Goal: Task Accomplishment & Management: Complete application form

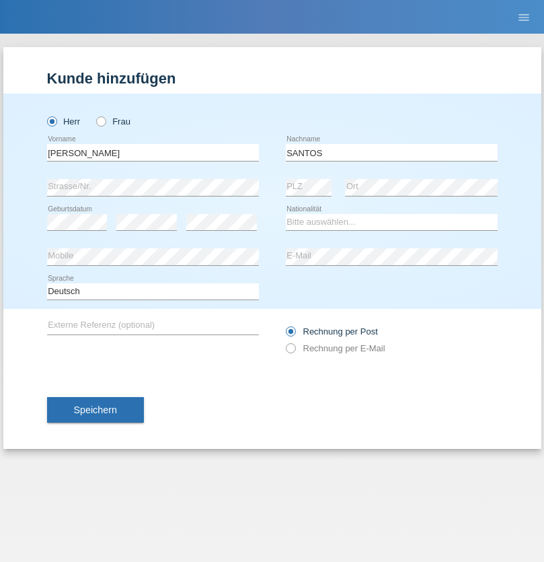
type input "SANTOS"
select select "PT"
select select "C"
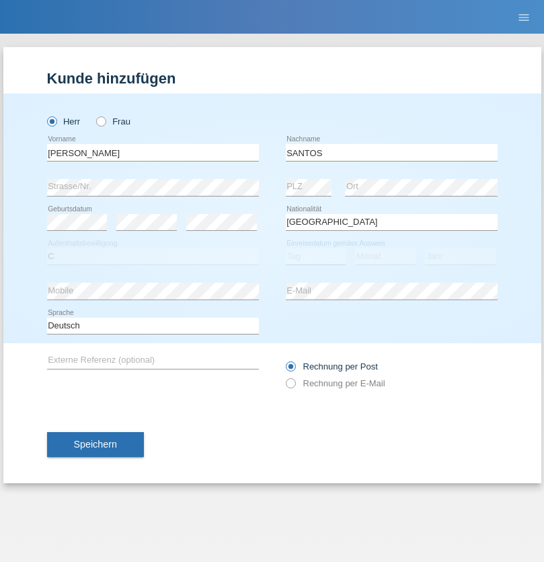
select select "26"
select select "12"
select select "2013"
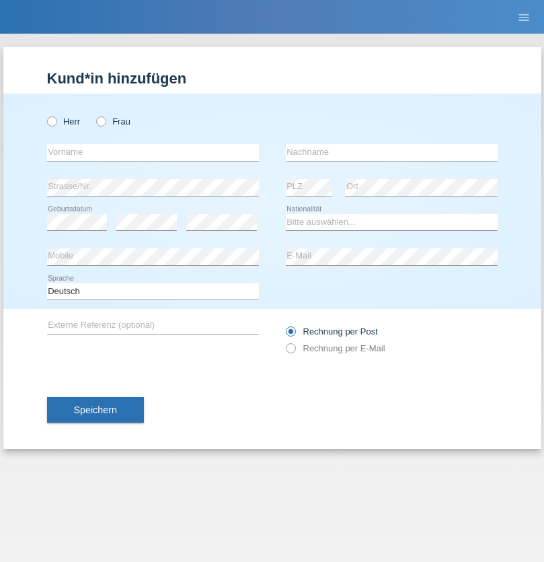
radio input "true"
click at [153, 152] on input "text" at bounding box center [153, 152] width 212 height 17
type input "Jörg"
click at [392, 152] on input "text" at bounding box center [392, 152] width 212 height 17
type input "Traksel"
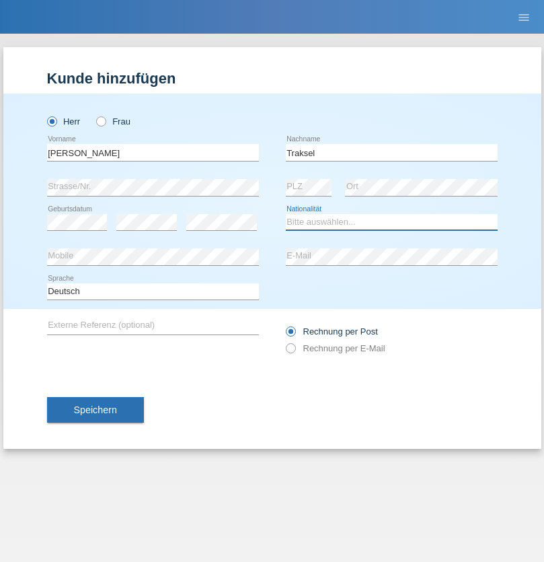
select select "DE"
select select "C"
select select "01"
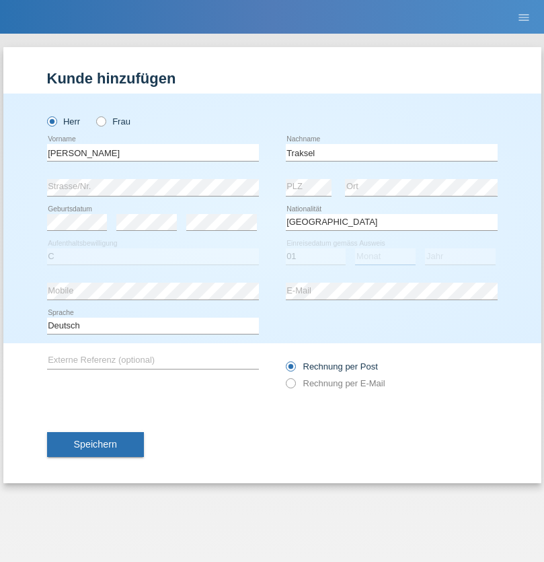
select select "07"
select select "2008"
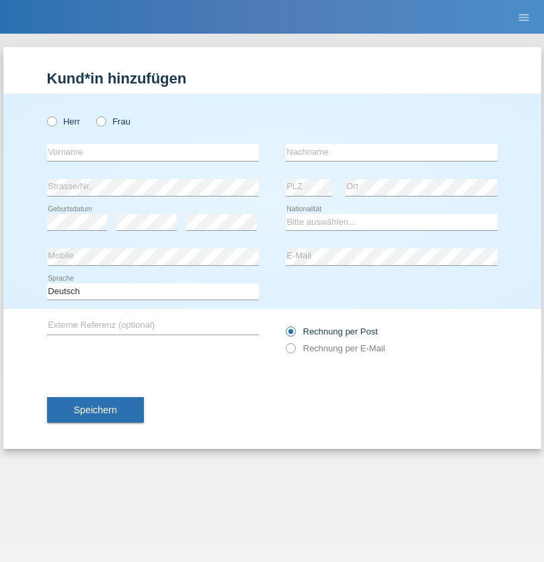
radio input "true"
click at [153, 152] on input "text" at bounding box center [153, 152] width 212 height 17
type input "Asia"
click at [392, 152] on input "text" at bounding box center [392, 152] width 212 height 17
type input "Riva"
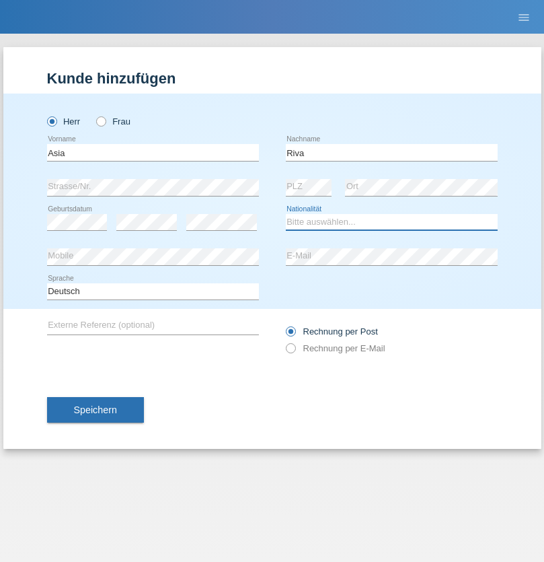
select select "IT"
select select "C"
select select "01"
select select "06"
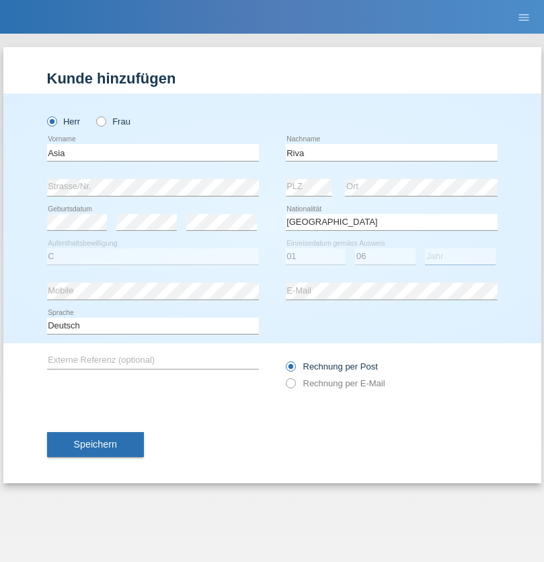
select select "2021"
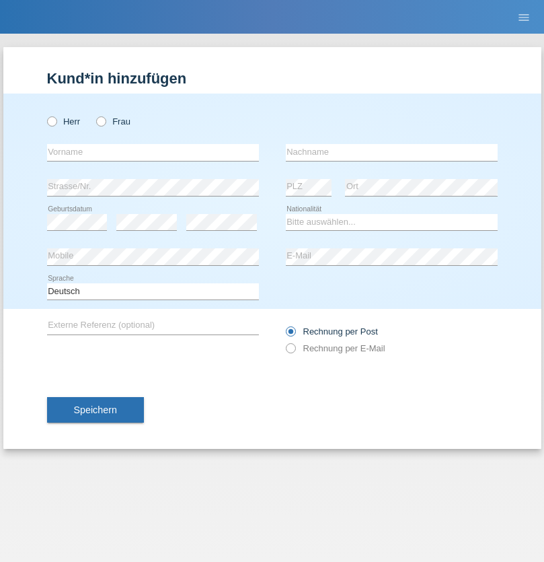
radio input "true"
click at [153, 152] on input "text" at bounding box center [153, 152] width 212 height 17
type input "Firas"
click at [392, 152] on input "text" at bounding box center [392, 152] width 212 height 17
type input "Khalil"
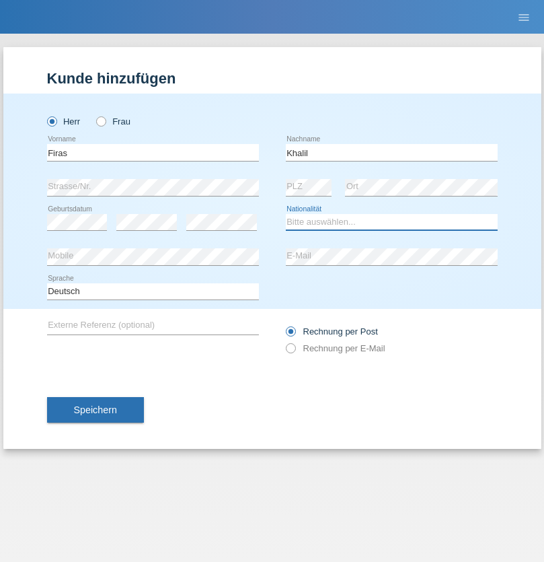
select select "IT"
select select "C"
select select "01"
select select "03"
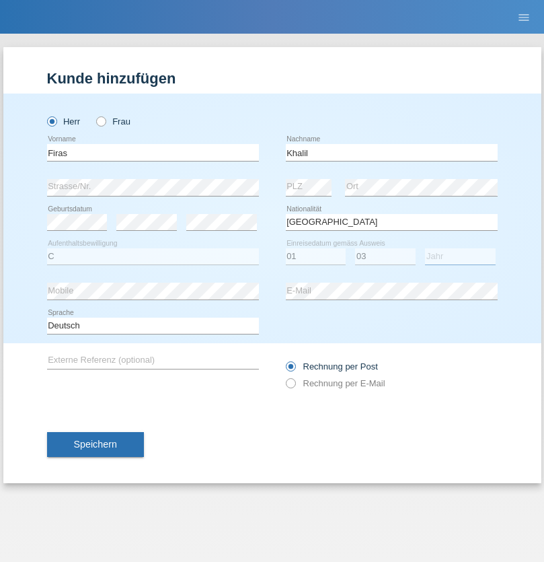
select select "2021"
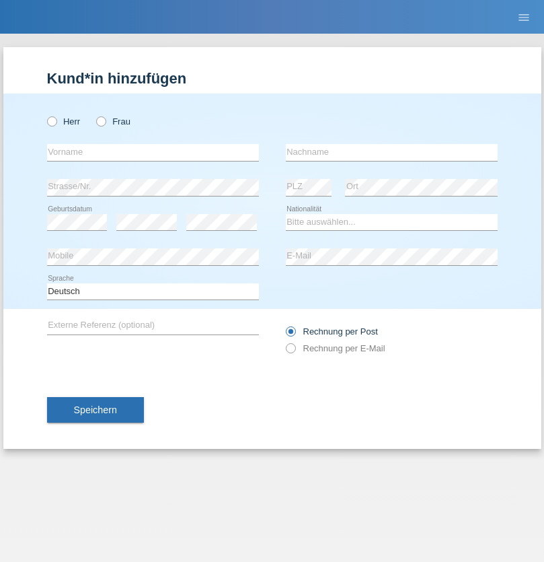
radio input "true"
click at [153, 152] on input "text" at bounding box center [153, 152] width 212 height 17
type input "Diego"
click at [392, 152] on input "text" at bounding box center [392, 152] width 212 height 17
type input "Patera"
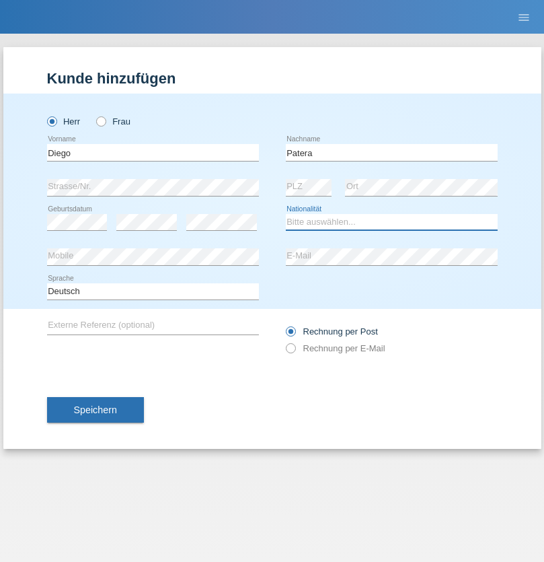
select select "CH"
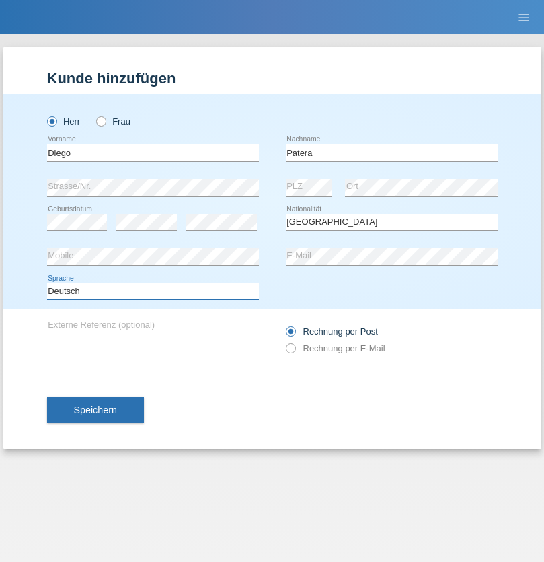
select select "en"
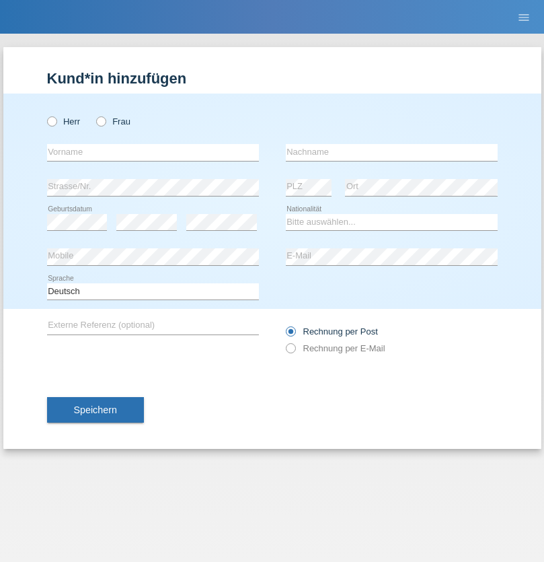
radio input "true"
click at [153, 152] on input "text" at bounding box center [153, 152] width 212 height 17
type input "Ketty"
click at [392, 152] on input "text" at bounding box center [392, 152] width 212 height 17
type input "Kalupnath"
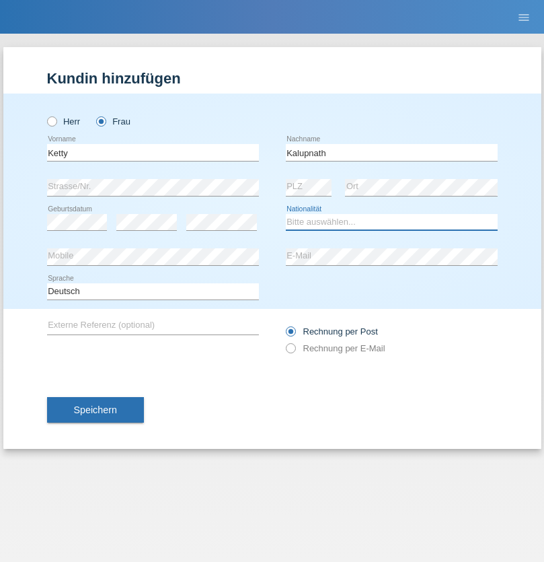
select select "CH"
radio input "true"
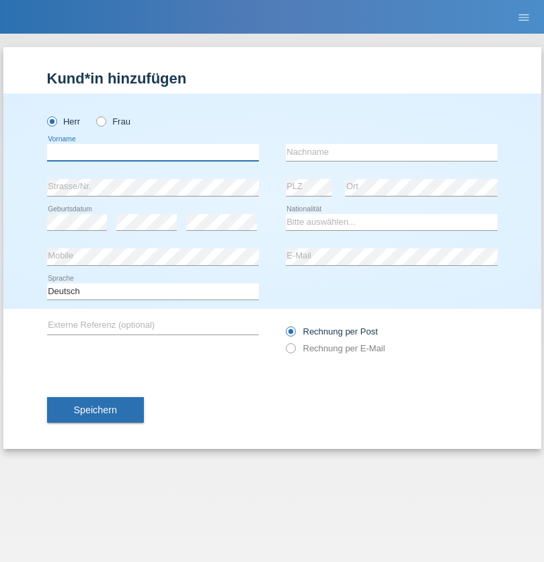
click at [153, 152] on input "text" at bounding box center [153, 152] width 212 height 17
type input "Franco"
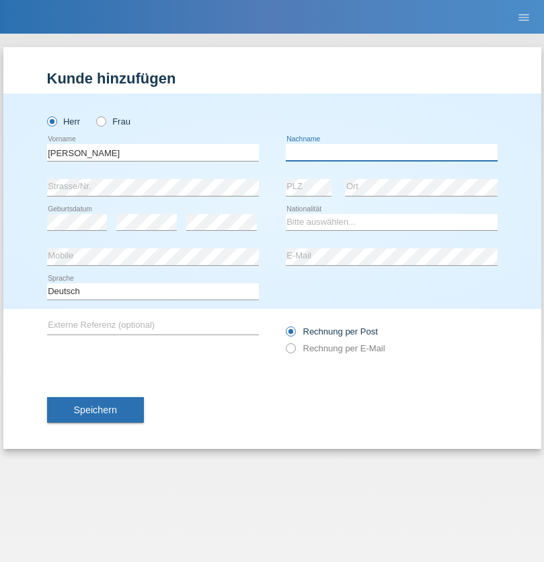
click at [392, 152] on input "text" at bounding box center [392, 152] width 212 height 17
type input "Mucha"
select select "CH"
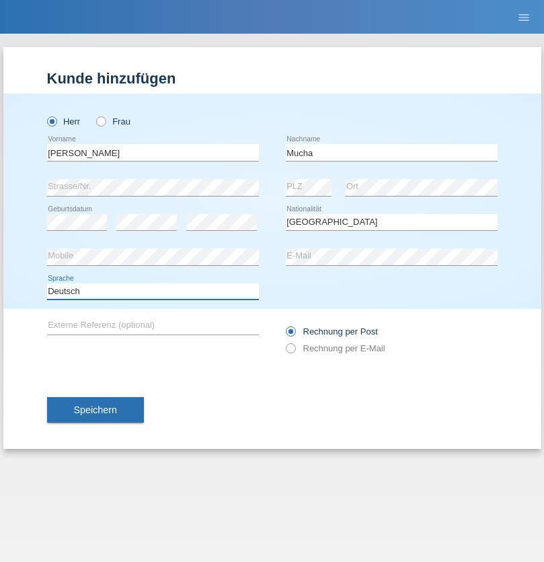
select select "en"
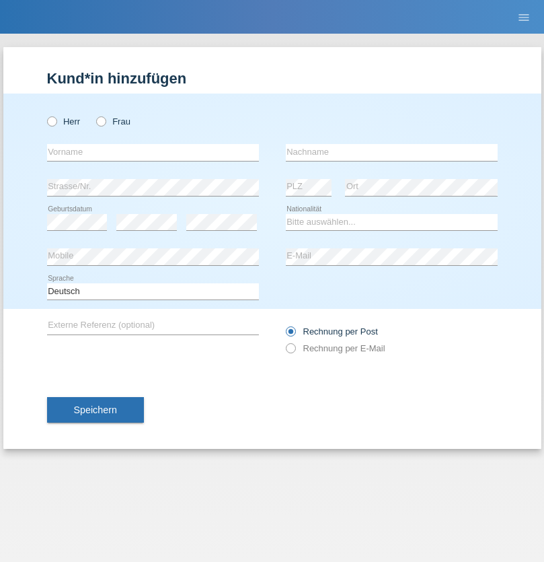
radio input "true"
click at [153, 152] on input "text" at bounding box center [153, 152] width 212 height 17
type input "Franziska"
click at [392, 152] on input "text" at bounding box center [392, 152] width 212 height 17
type input "Starke"
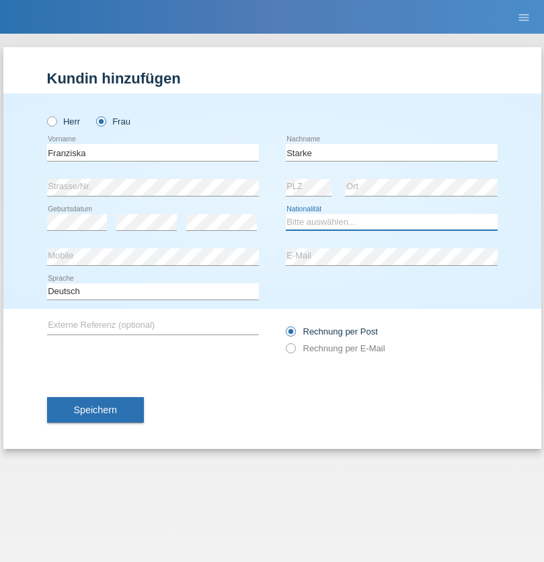
select select "DE"
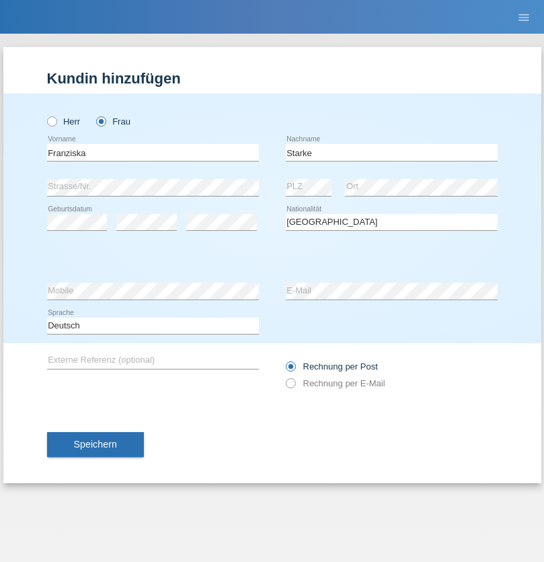
select select "C"
select select "01"
select select "03"
select select "1985"
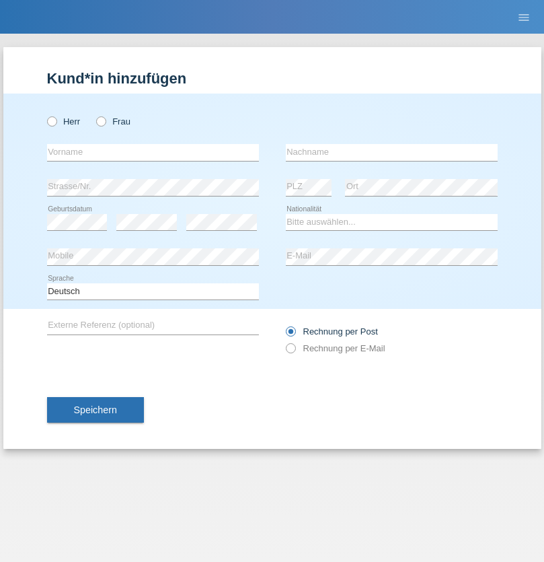
radio input "true"
click at [153, 152] on input "text" at bounding box center [153, 152] width 212 height 17
type input "Vedrana"
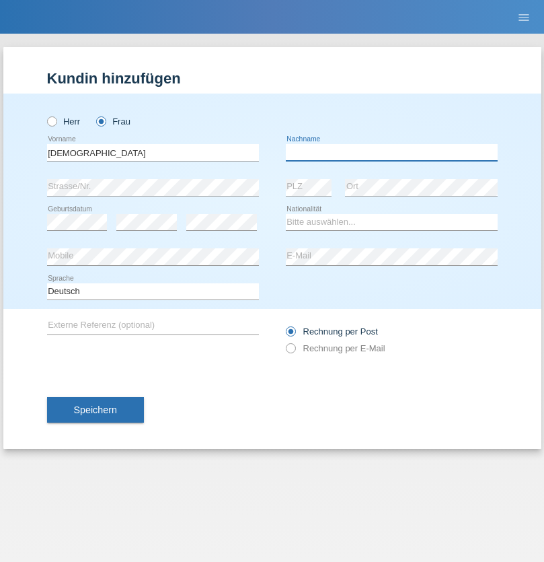
click at [392, 152] on input "text" at bounding box center [392, 152] width 212 height 17
type input "Cimbaljević"
select select "HR"
select select "C"
select select "13"
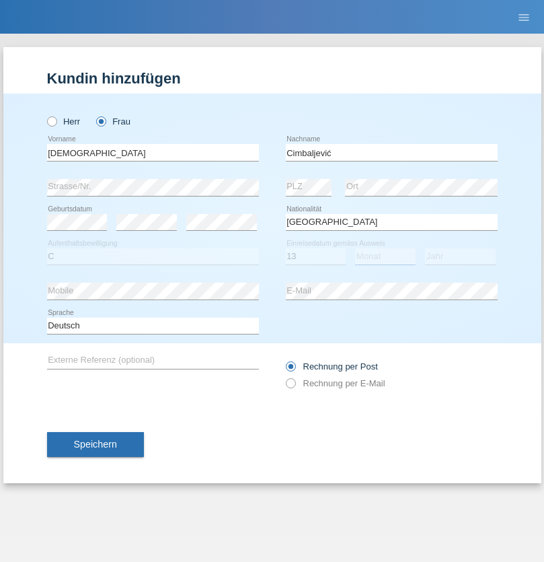
select select "08"
select select "2021"
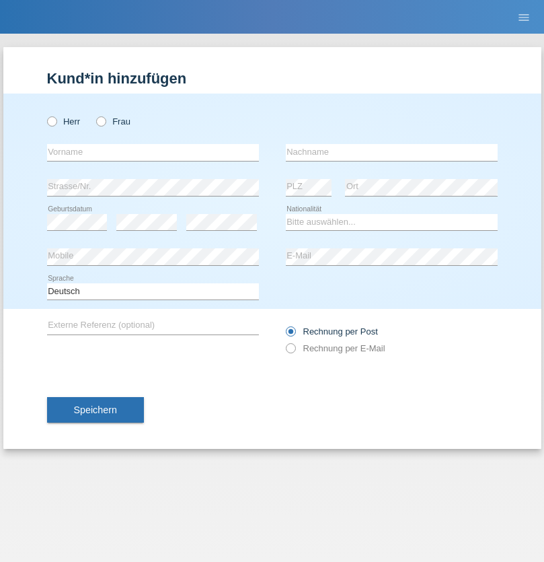
radio input "true"
click at [153, 152] on input "text" at bounding box center [153, 152] width 212 height 17
type input "Batsche"
click at [392, 152] on input "text" at bounding box center [392, 152] width 212 height 17
type input "Arifoska"
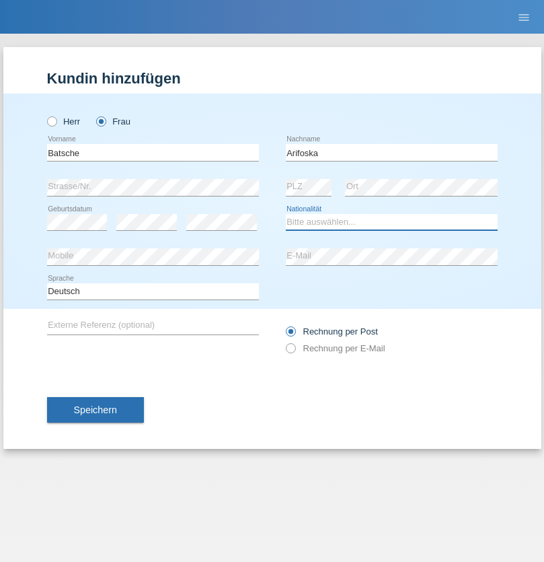
select select "CH"
radio input "true"
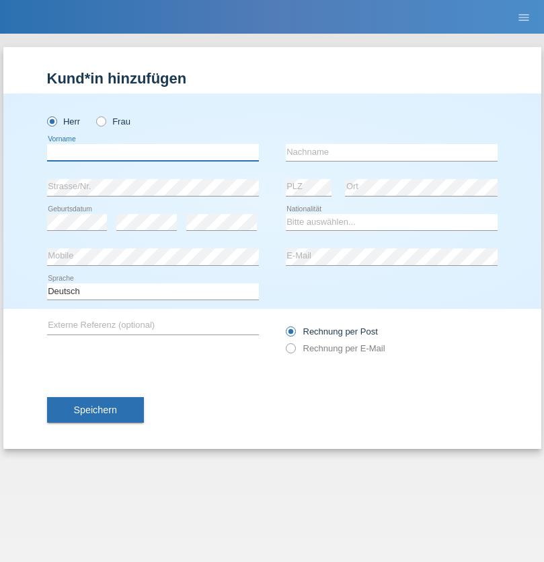
click at [153, 152] on input "text" at bounding box center [153, 152] width 212 height 17
type input "Emre"
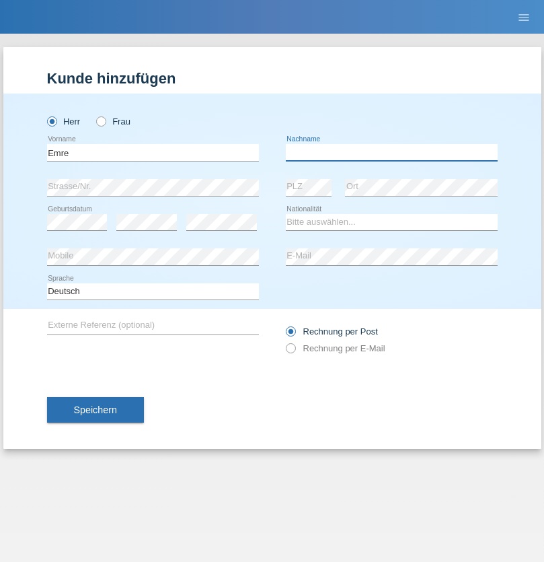
click at [392, 152] on input "text" at bounding box center [392, 152] width 212 height 17
type input "Uzun"
select select "CH"
